Goal: Information Seeking & Learning: Stay updated

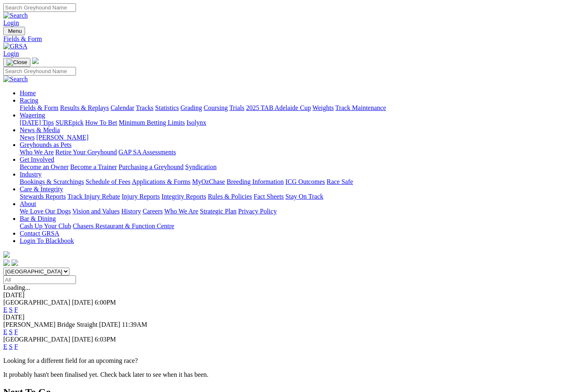
click at [38, 97] on link "Racing" at bounding box center [29, 100] width 18 height 7
click at [134, 104] on link "Calendar" at bounding box center [122, 107] width 24 height 7
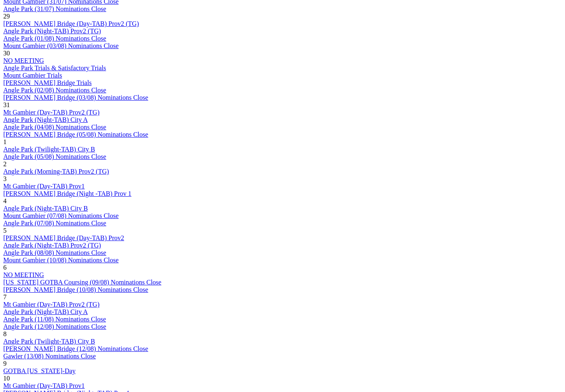
scroll to position [513, 0]
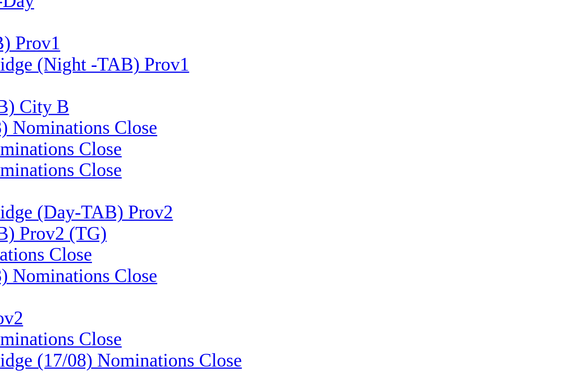
scroll to position [370, 0]
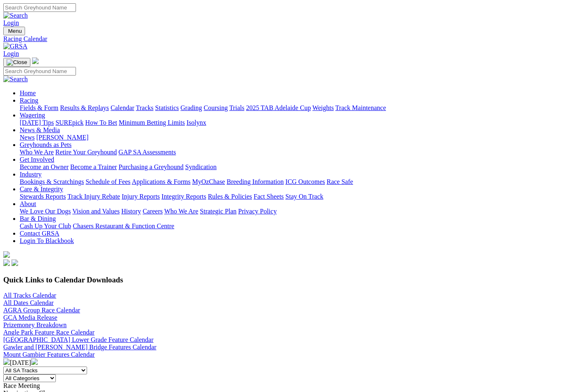
scroll to position [625, 104]
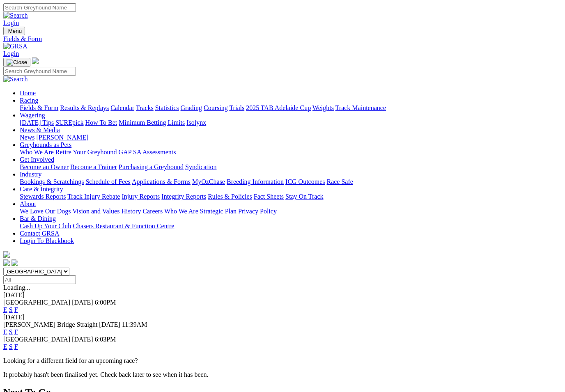
click at [18, 306] on link "F" at bounding box center [16, 309] width 4 height 7
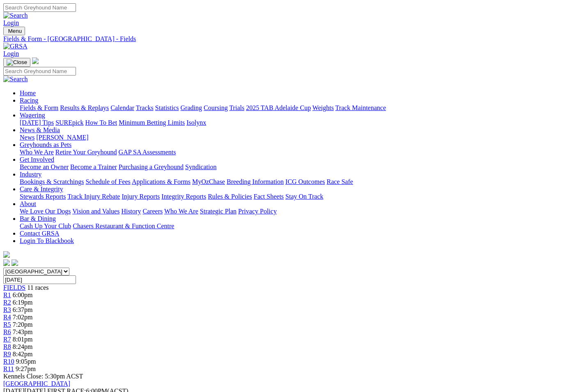
click at [60, 126] on link "News & Media" at bounding box center [40, 129] width 40 height 7
click at [34, 134] on link "News" at bounding box center [27, 137] width 15 height 7
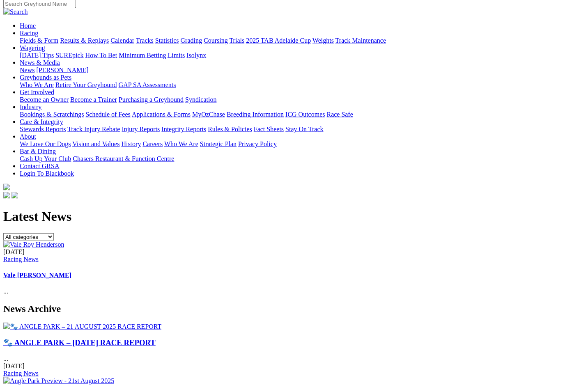
scroll to position [68, 0]
click at [71, 271] on link "Vale [PERSON_NAME]" at bounding box center [37, 274] width 68 height 7
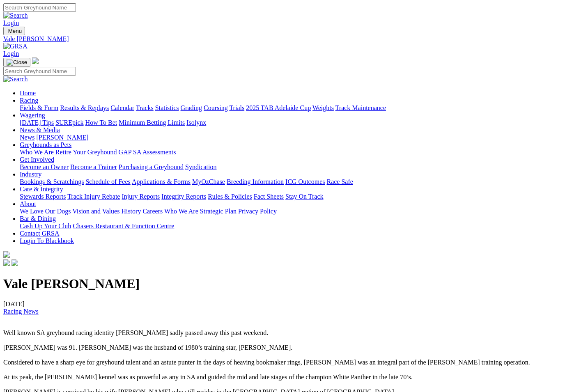
click at [88, 134] on link "[PERSON_NAME]" at bounding box center [62, 137] width 52 height 7
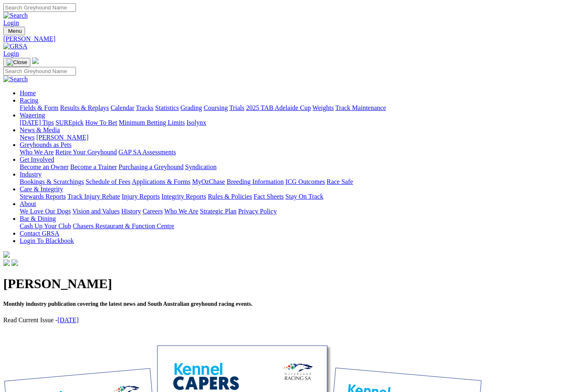
click at [79, 316] on link "[DATE]" at bounding box center [67, 319] width 21 height 7
